Goal: Information Seeking & Learning: Find specific fact

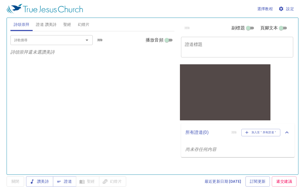
scroll to position [20, 0]
click at [41, 180] on span "讚美詩" at bounding box center [39, 181] width 18 height 7
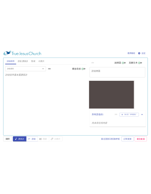
scroll to position [17, 0]
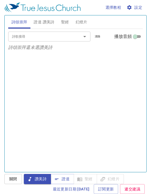
click at [16, 178] on span "關閉" at bounding box center [13, 179] width 9 height 7
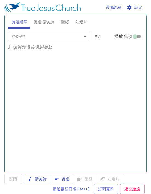
click at [44, 177] on span "讚美詩" at bounding box center [37, 179] width 18 height 7
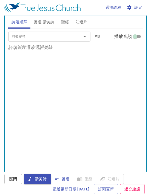
click at [41, 19] on span "證道 讚美詩" at bounding box center [44, 22] width 21 height 7
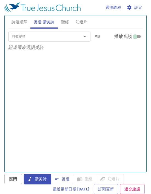
click at [32, 33] on input "詩歌搜尋" at bounding box center [41, 36] width 63 height 6
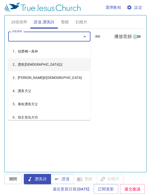
click at [35, 58] on li "2、讚美[DEMOGRAPHIC_DATA]父" at bounding box center [49, 64] width 82 height 13
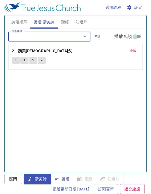
click at [23, 57] on button "2" at bounding box center [24, 60] width 8 height 7
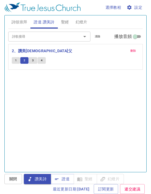
click at [31, 57] on button "3" at bounding box center [33, 60] width 8 height 7
click at [43, 57] on button "4" at bounding box center [42, 60] width 8 height 7
click at [65, 15] on button "聖經" at bounding box center [65, 21] width 15 height 13
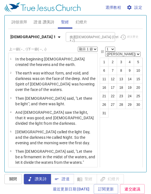
click at [35, 56] on p "In the beginning [DEMOGRAPHIC_DATA] created the heavens and the earth." at bounding box center [55, 61] width 80 height 11
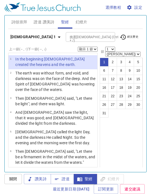
click at [82, 19] on span "幻燈片" at bounding box center [82, 22] width 12 height 7
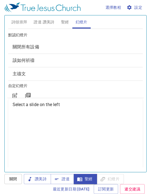
click at [64, 19] on span "聖經" at bounding box center [65, 22] width 8 height 7
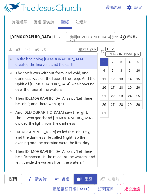
scroll to position [0, 0]
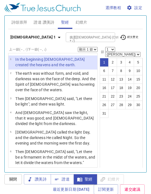
click at [137, 6] on span "設定" at bounding box center [135, 7] width 15 height 7
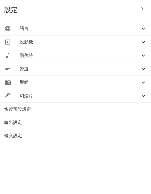
click at [41, 29] on span "語言" at bounding box center [80, 28] width 121 height 7
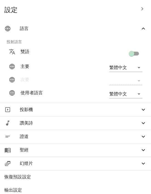
click at [130, 51] on input "checkbox" at bounding box center [131, 54] width 31 height 10
checkbox input "true"
type input "en"
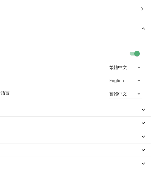
click at [137, 53] on input "checkbox" at bounding box center [137, 54] width 31 height 10
checkbox input "false"
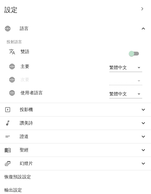
click at [121, 62] on div "繁體中文 zh" at bounding box center [117, 68] width 59 height 18
click at [114, 67] on body "選擇教程 設定 詩頌崇拜 證道 讚美詩 聖經 幻燈片 詩歌搜尋 詩歌搜尋 清除 播放音頻 詩頌崇拜還未選讚美詩 詩歌搜尋 詩歌搜尋 清除 播放音頻 刪除 2、…" at bounding box center [75, 97] width 151 height 194
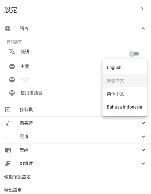
click at [108, 80] on ul "English 繁體中文 简体中文 Bahasa Indonesia" at bounding box center [125, 87] width 44 height 57
click at [110, 67] on li "English" at bounding box center [125, 67] width 44 height 13
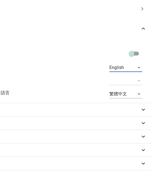
click at [113, 65] on body "選擇教程 設定 詩頌崇拜 證道 讚美詩 聖經 幻燈片 詩歌搜尋 詩歌搜尋 清除 播放音頻 詩頌崇拜還未選讚美詩 詩歌搜尋 詩歌搜尋 清除 播放音頻 刪除 2、…" at bounding box center [75, 97] width 151 height 194
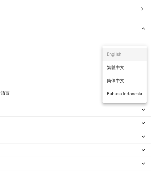
click at [112, 69] on li "繁體中文" at bounding box center [125, 67] width 44 height 13
type input "zh"
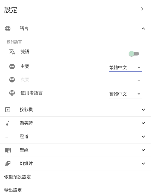
click at [88, 79] on div "​" at bounding box center [117, 81] width 59 height 18
click at [142, 8] on icon "button" at bounding box center [143, 8] width 2 height 3
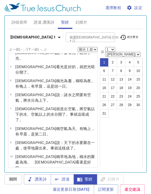
scroll to position [30, 0]
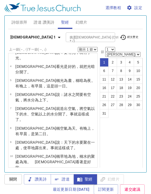
click at [43, 78] on wh7121 "暗 為夜 。有晚上 ，有早晨 ，這是頭一 日 。" at bounding box center [55, 83] width 80 height 10
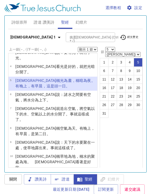
click at [36, 91] on li "6 [DEMOGRAPHIC_DATA] 說 ：諸水 之間 要有空氣 ，將水 分 為上下。" at bounding box center [53, 98] width 89 height 14
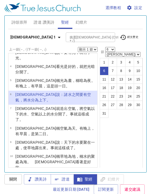
click at [39, 78] on p "[DEMOGRAPHIC_DATA] 稱 光 為晝 ，稱 暗 為夜 。有晚上 ，有早晨 ，這是頭一 日 。" at bounding box center [55, 83] width 80 height 11
select select "5"
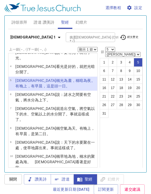
click at [91, 49] on select "顯示 1 節 顯示 2 節 顯示 3 節 顯示 4 節 顯示 5 節" at bounding box center [88, 49] width 20 height 5
select select "3"
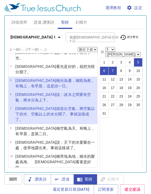
click at [53, 64] on wh2896 "，就把光 暗 分開了 。" at bounding box center [55, 69] width 80 height 10
select select "4"
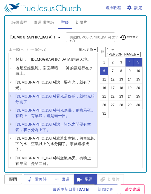
click at [87, 50] on select "顯示 1 節 顯示 2 節 顯示 3 節 顯示 4 節 顯示 5 節" at bounding box center [88, 49] width 20 height 5
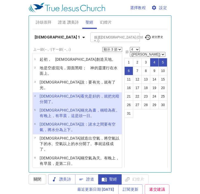
scroll to position [0, 0]
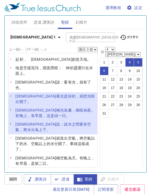
select select "1"
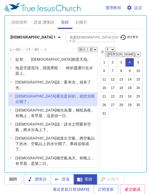
click at [80, 60] on wh1254 "天 地 。" at bounding box center [86, 59] width 12 height 4
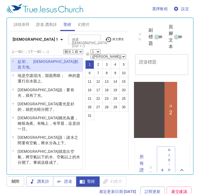
click at [19, 38] on b "[DEMOGRAPHIC_DATA] 1" at bounding box center [36, 39] width 46 height 7
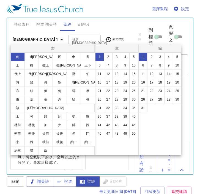
click at [30, 140] on button "雅" at bounding box center [31, 142] width 14 height 9
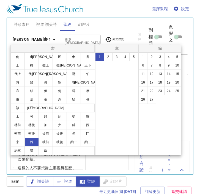
click at [156, 55] on button "3" at bounding box center [159, 56] width 9 height 9
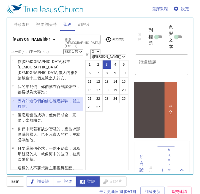
click at [26, 84] on wg3450 "弟兄們 ，你們落在 百般 試煉 中，都 要以為 大喜樂 ；" at bounding box center [49, 89] width 62 height 10
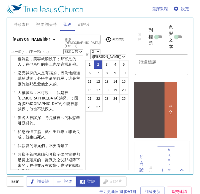
scroll to position [160, 0]
click at [20, 38] on b "[PERSON_NAME]書 1" at bounding box center [32, 39] width 38 height 7
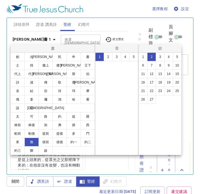
click at [109, 57] on button "2" at bounding box center [108, 56] width 9 height 9
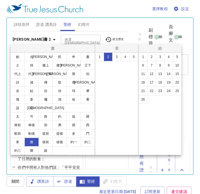
scroll to position [0, 0]
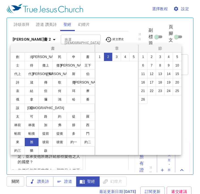
click at [143, 88] on button "21" at bounding box center [142, 91] width 9 height 9
select select "21"
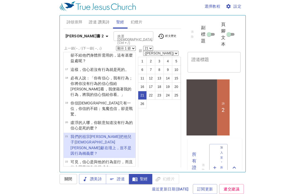
scroll to position [170, 0]
